Goal: Task Accomplishment & Management: Manage account settings

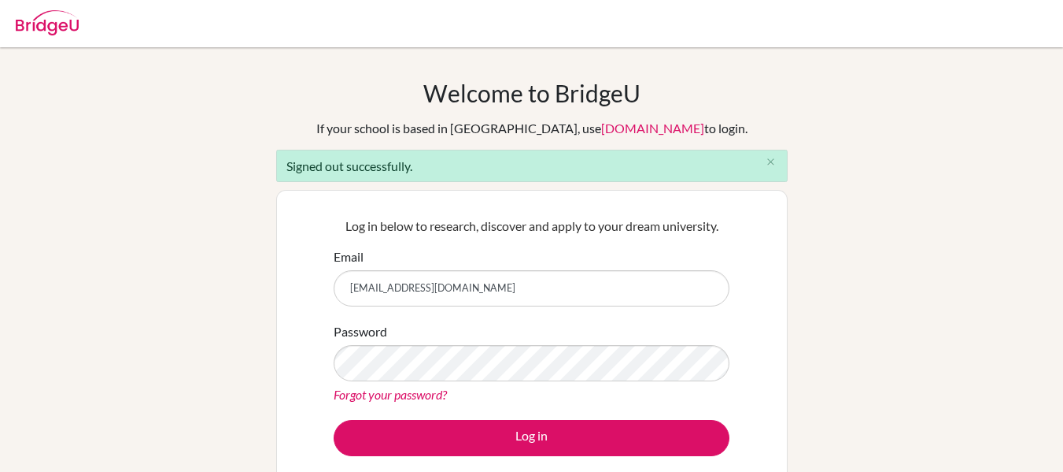
type input "[EMAIL_ADDRESS][DOMAIN_NAME]"
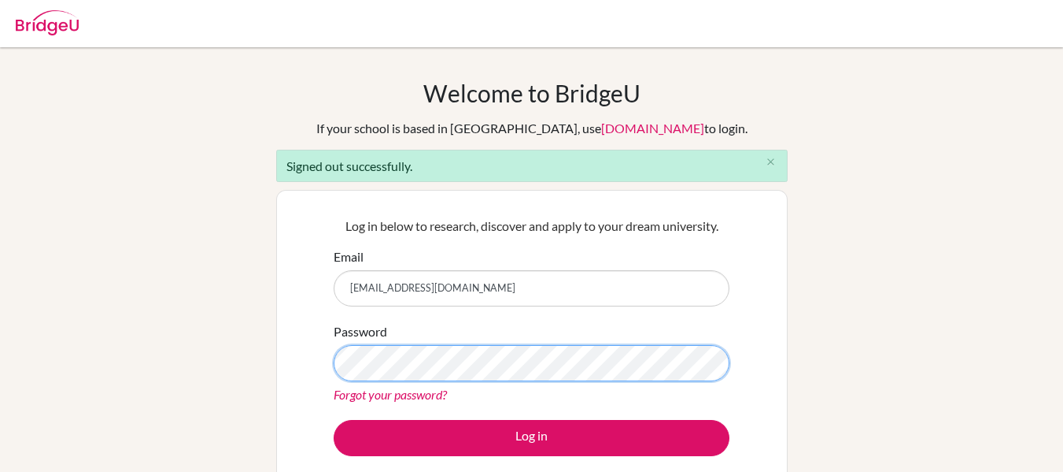
click at [334, 420] on button "Log in" at bounding box center [532, 438] width 396 height 36
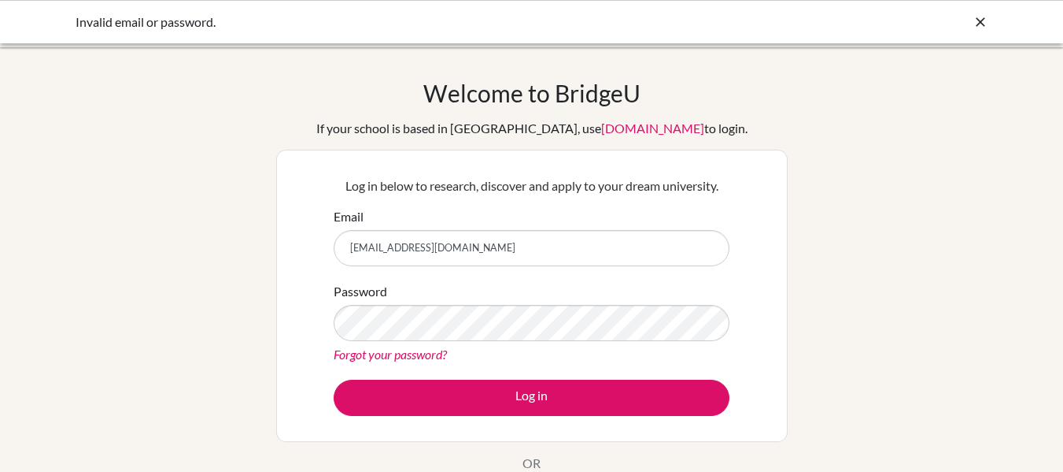
scroll to position [52, 0]
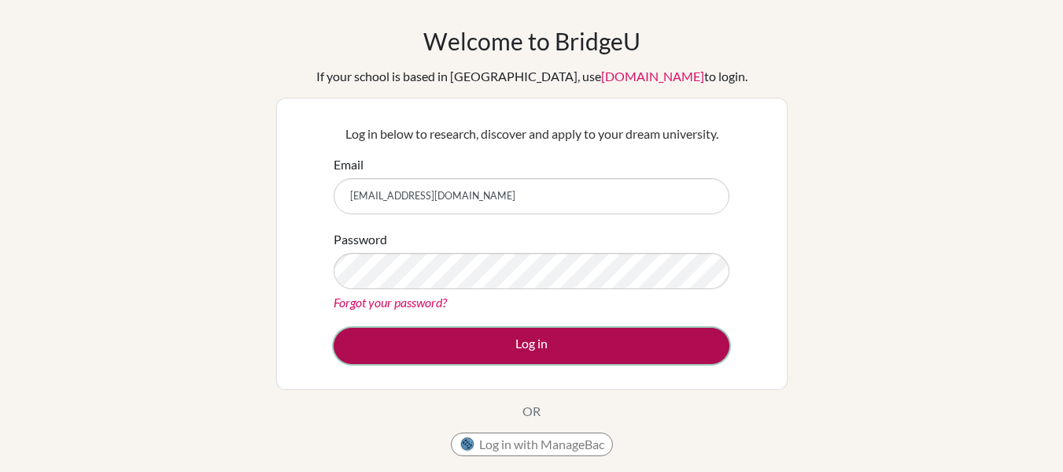
click at [678, 354] on button "Log in" at bounding box center [532, 345] width 396 height 36
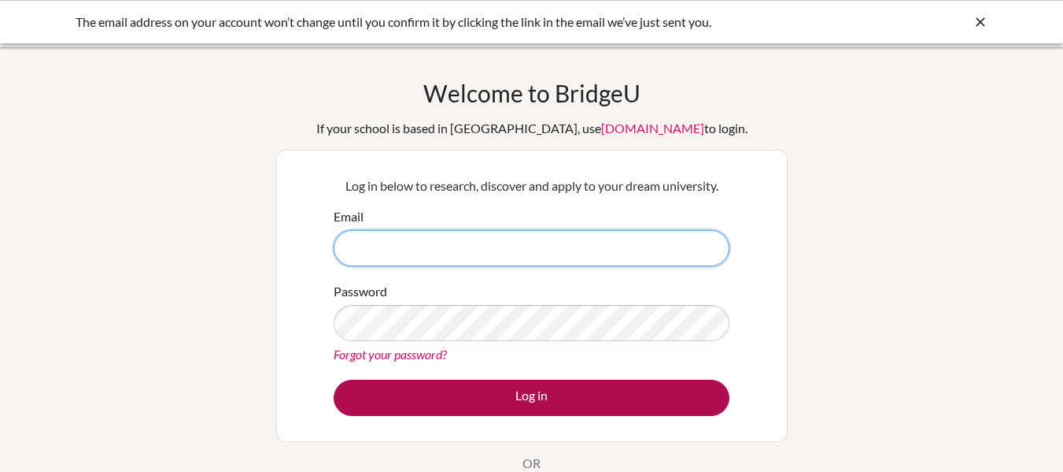
type input "dahalnobel5@gmail.com"
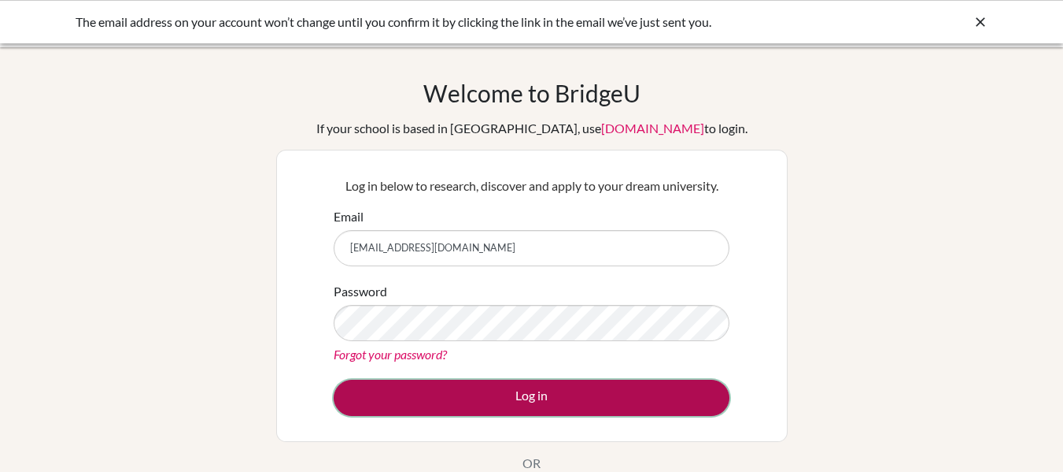
click at [486, 406] on button "Log in" at bounding box center [532, 397] width 396 height 36
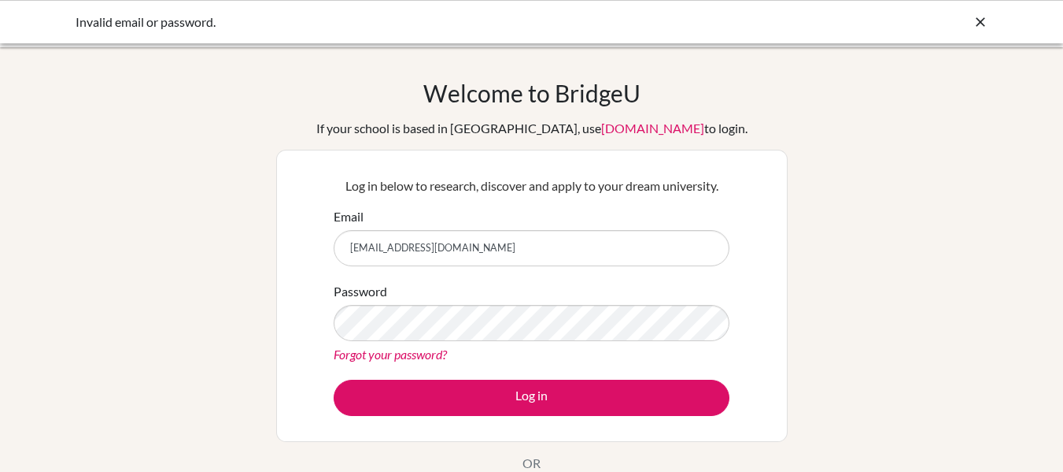
drag, startPoint x: 403, startPoint y: 248, endPoint x: 260, endPoint y: 261, distance: 143.8
click at [260, 261] on div "Welcome to [GEOGRAPHIC_DATA] If your school is based in [GEOGRAPHIC_DATA], use …" at bounding box center [531, 336] width 1063 height 515
click at [387, 251] on input "[EMAIL_ADDRESS][DOMAIN_NAME]" at bounding box center [532, 248] width 396 height 36
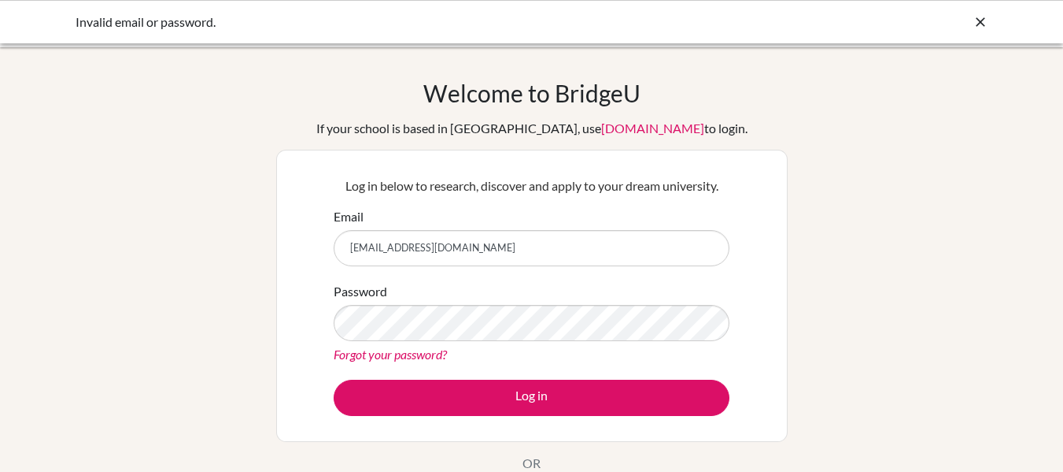
click at [402, 245] on input "[EMAIL_ADDRESS][DOMAIN_NAME]" at bounding box center [532, 248] width 396 height 36
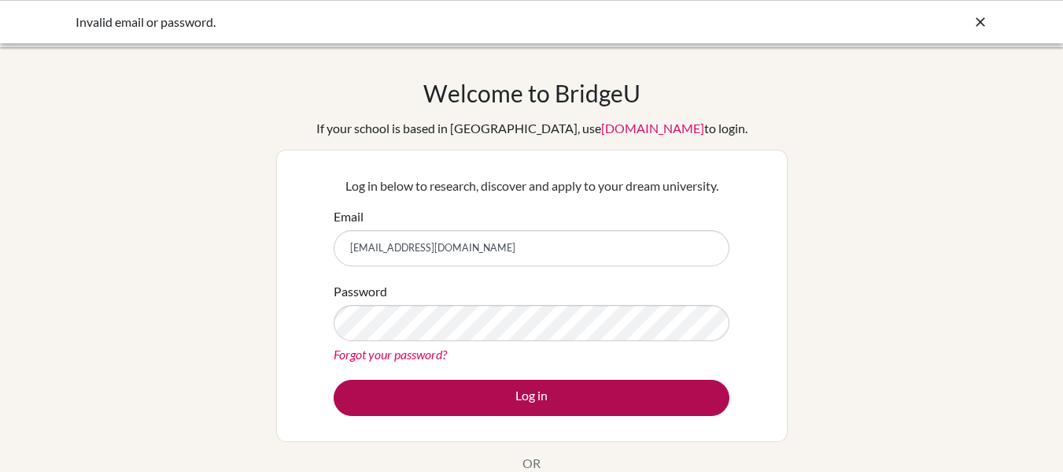
type input "[EMAIL_ADDRESS][DOMAIN_NAME]"
click at [498, 383] on button "Log in" at bounding box center [532, 397] width 396 height 36
